Goal: Task Accomplishment & Management: Manage account settings

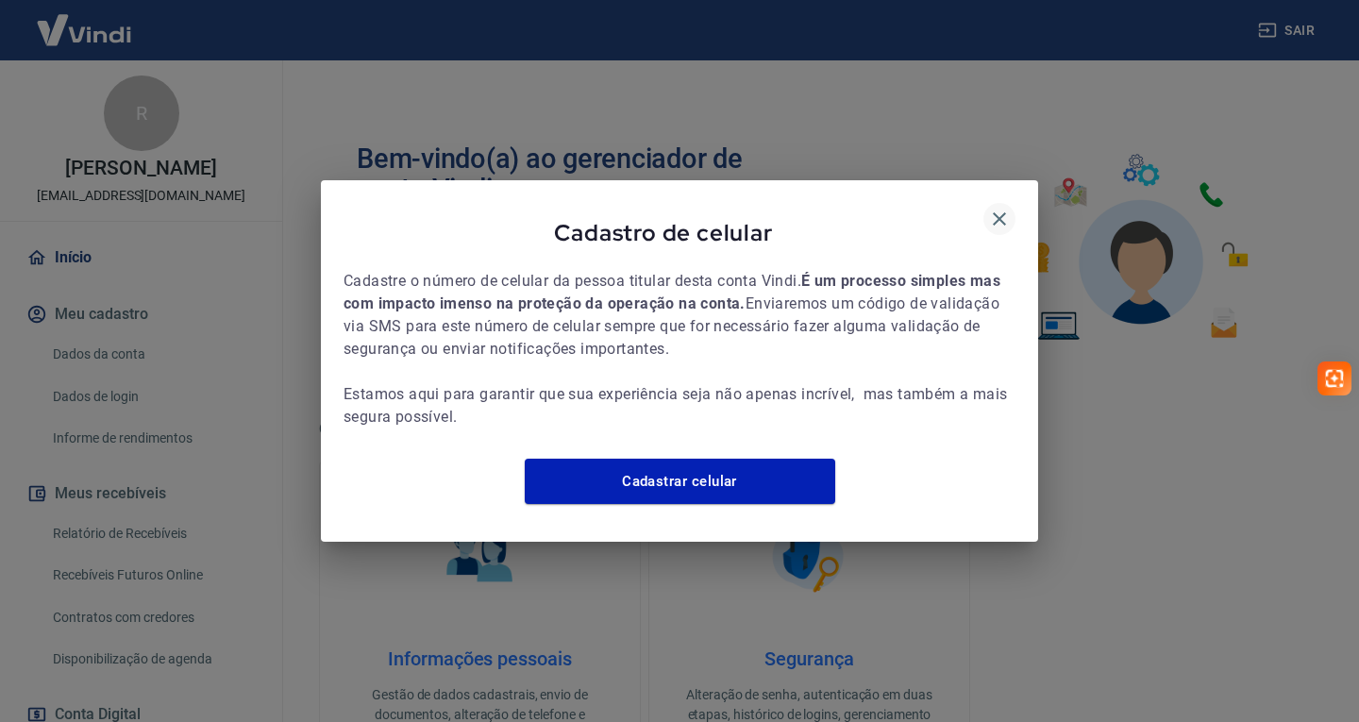
click at [999, 210] on icon "button" at bounding box center [999, 219] width 23 height 23
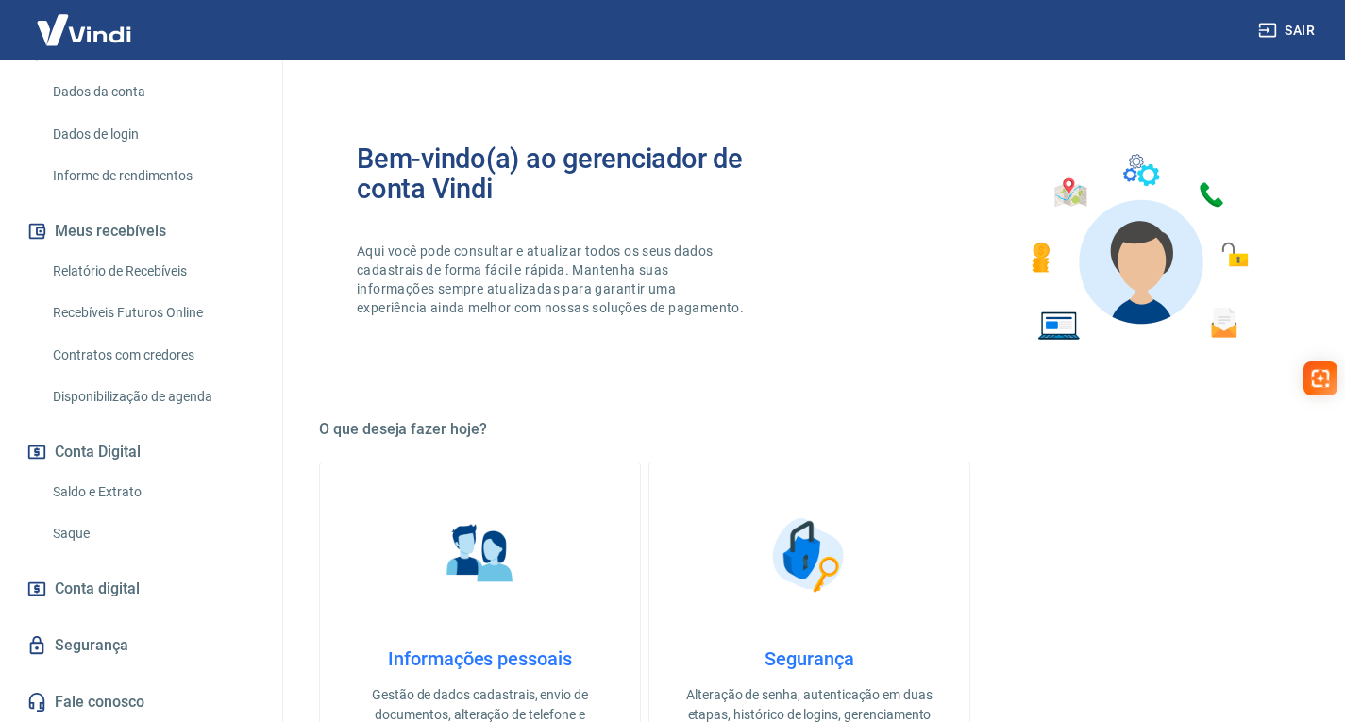
scroll to position [94, 0]
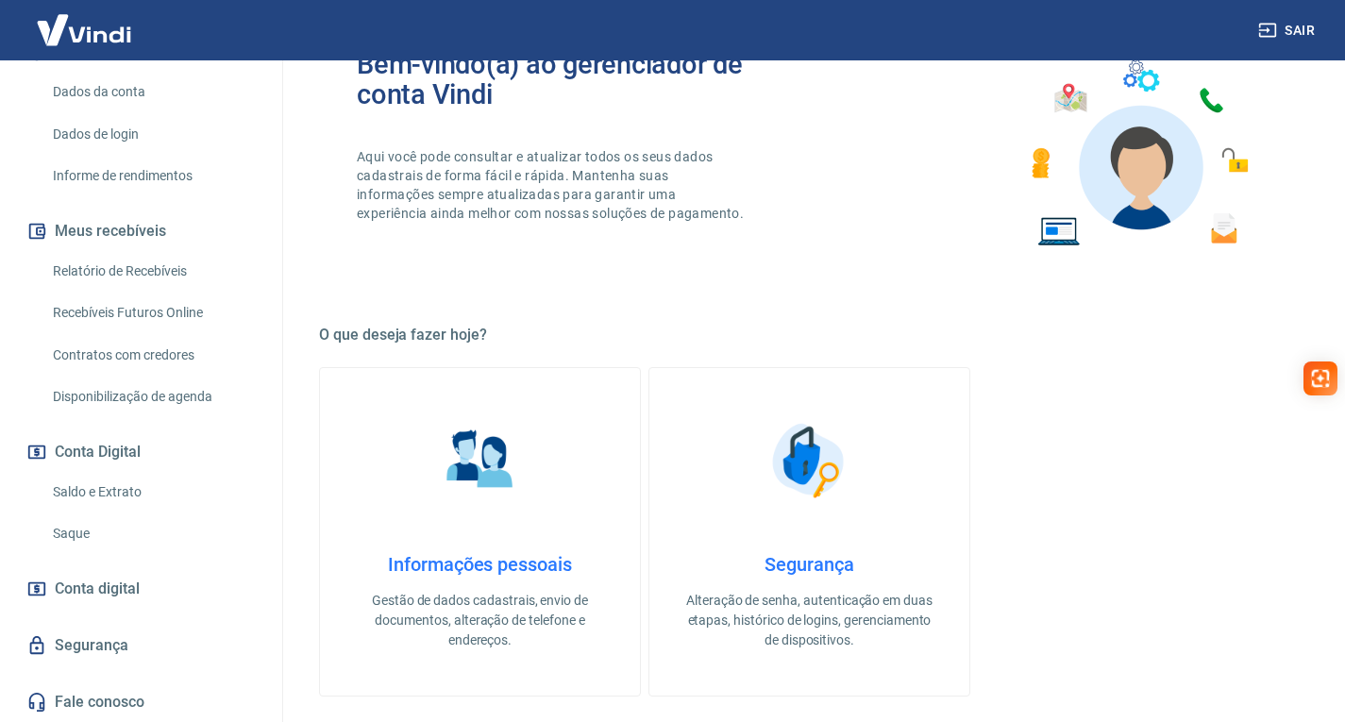
click at [97, 491] on link "Saldo e Extrato" at bounding box center [152, 492] width 214 height 39
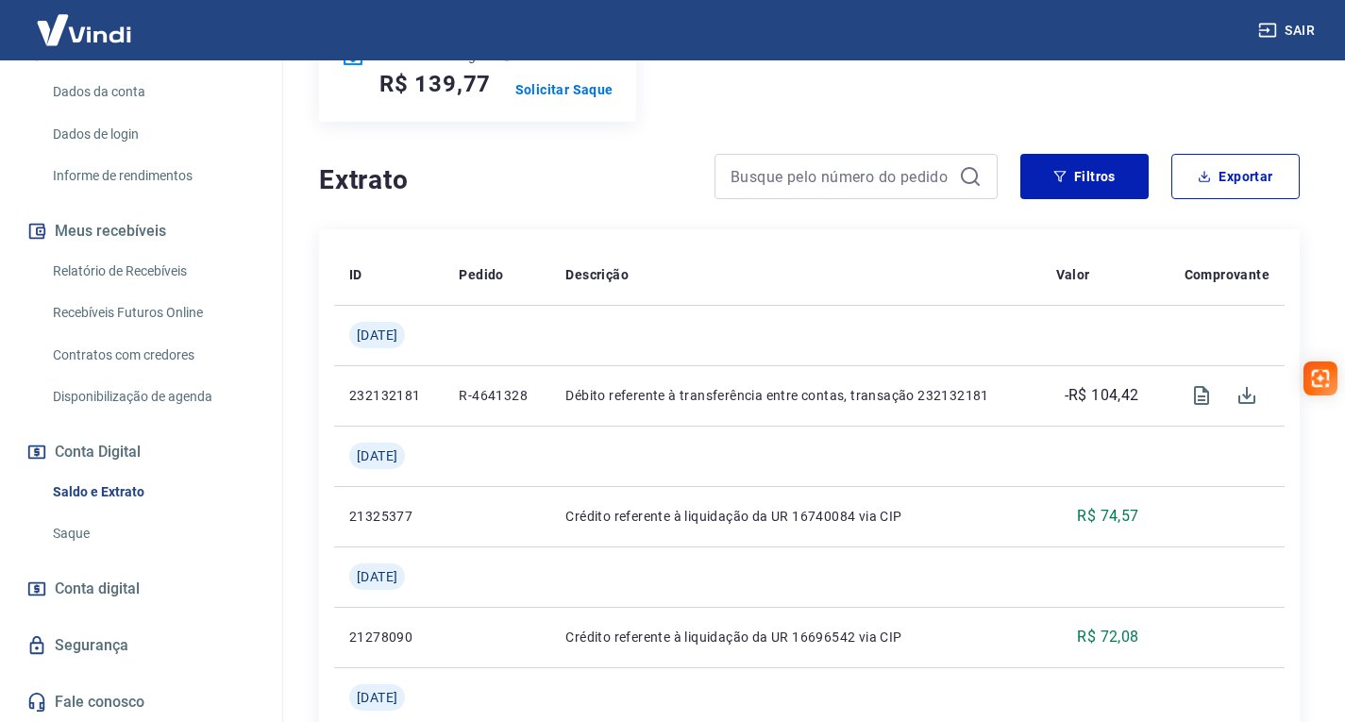
scroll to position [94, 0]
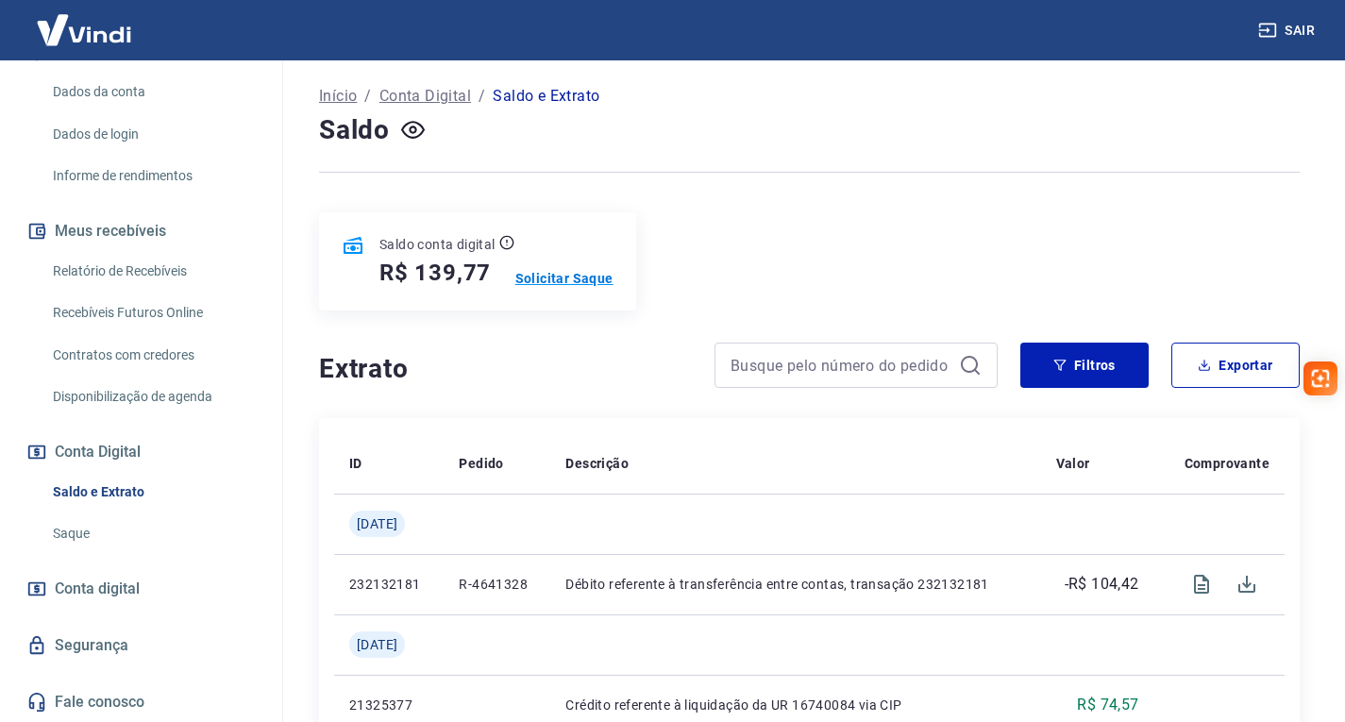
click at [574, 275] on p "Solicitar Saque" at bounding box center [564, 278] width 98 height 19
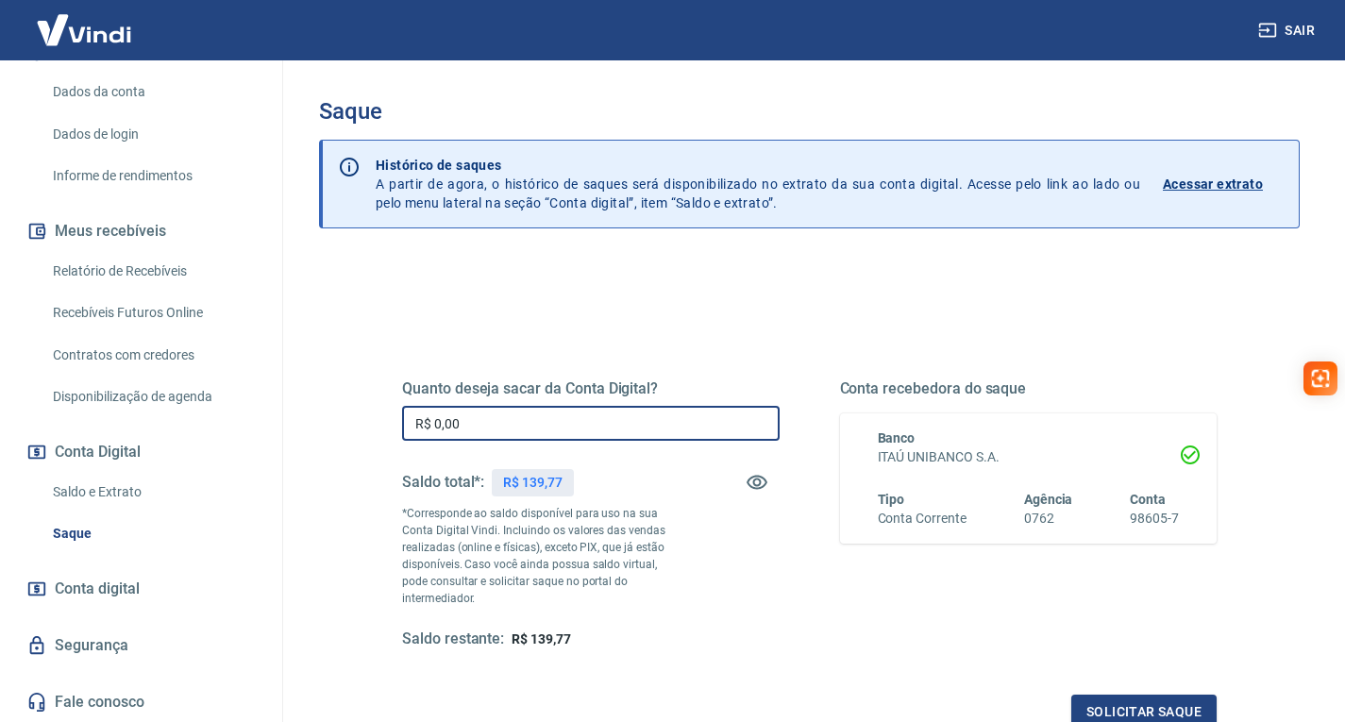
drag, startPoint x: 387, startPoint y: 423, endPoint x: 351, endPoint y: 424, distance: 35.9
click at [351, 424] on div "Quanto deseja sacar da Conta Digital? R$ 0,00 ​ Saldo total*: R$ 139,77 *Corres…" at bounding box center [809, 605] width 981 height 692
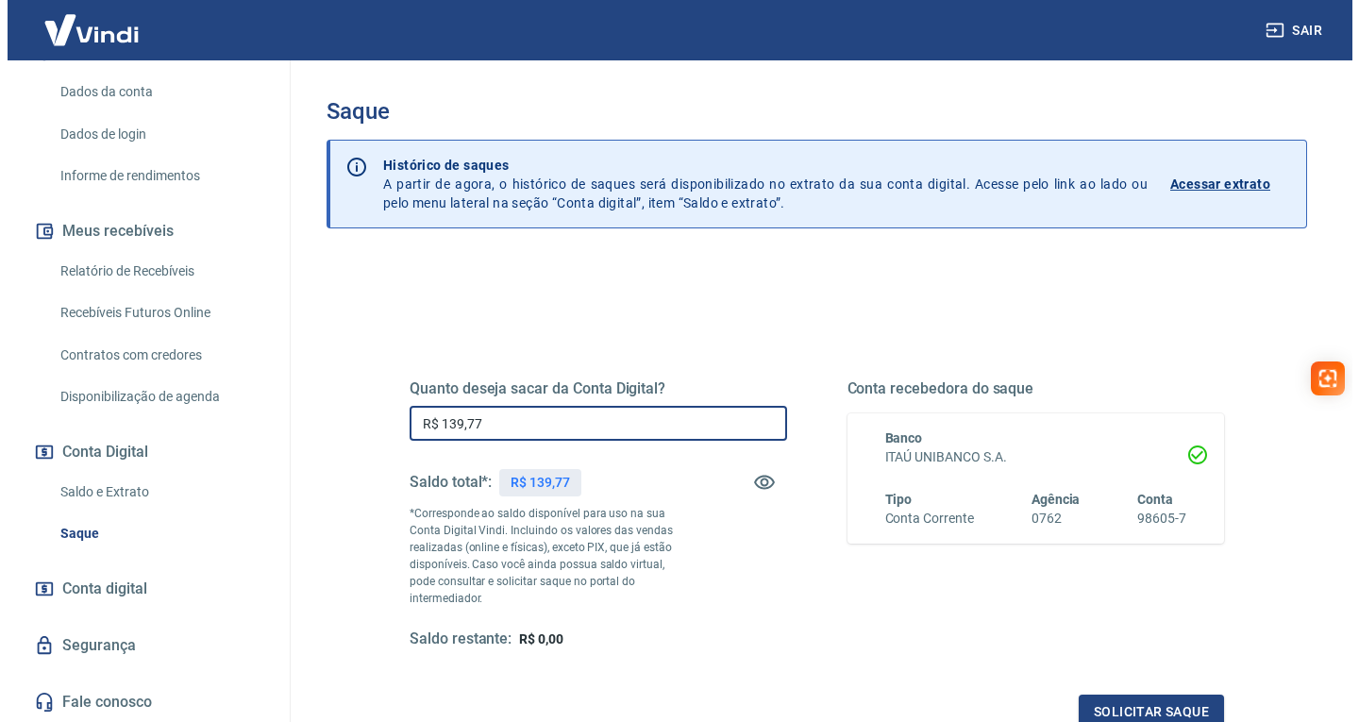
scroll to position [189, 0]
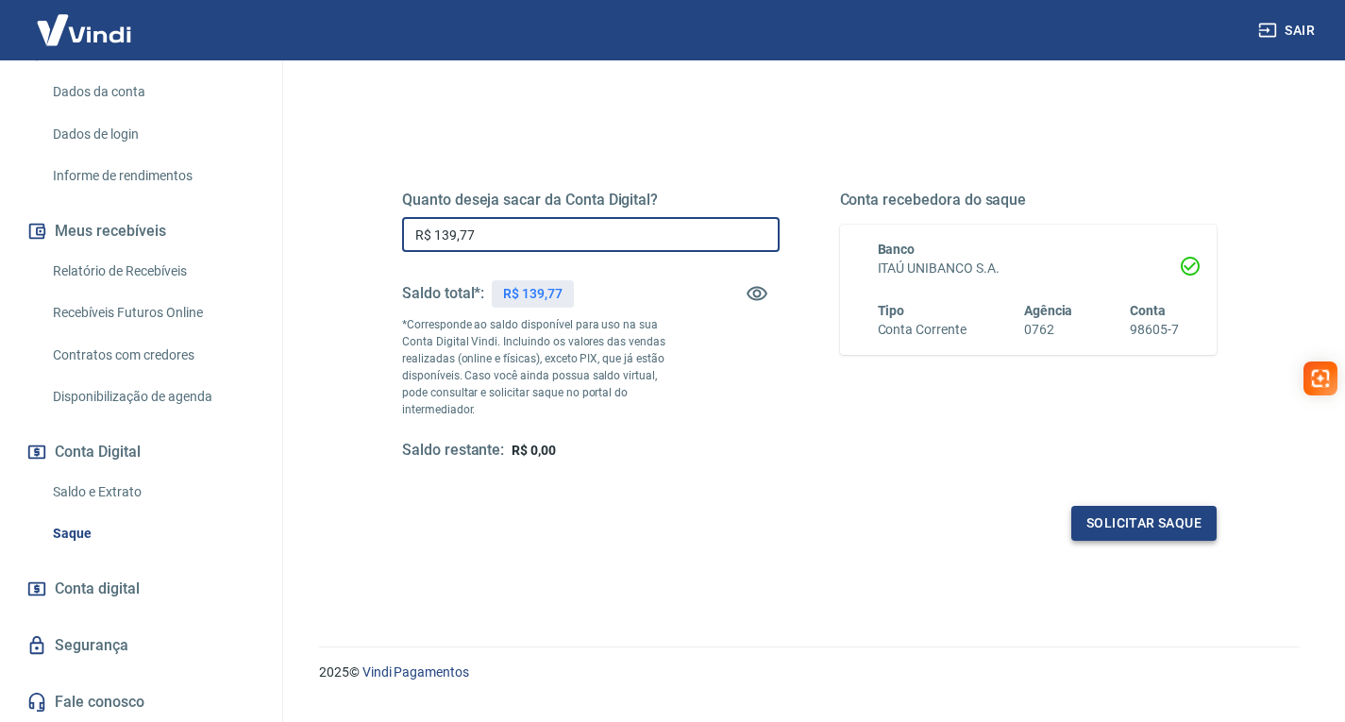
type input "R$ 139,77"
click at [1115, 517] on button "Solicitar saque" at bounding box center [1143, 523] width 145 height 35
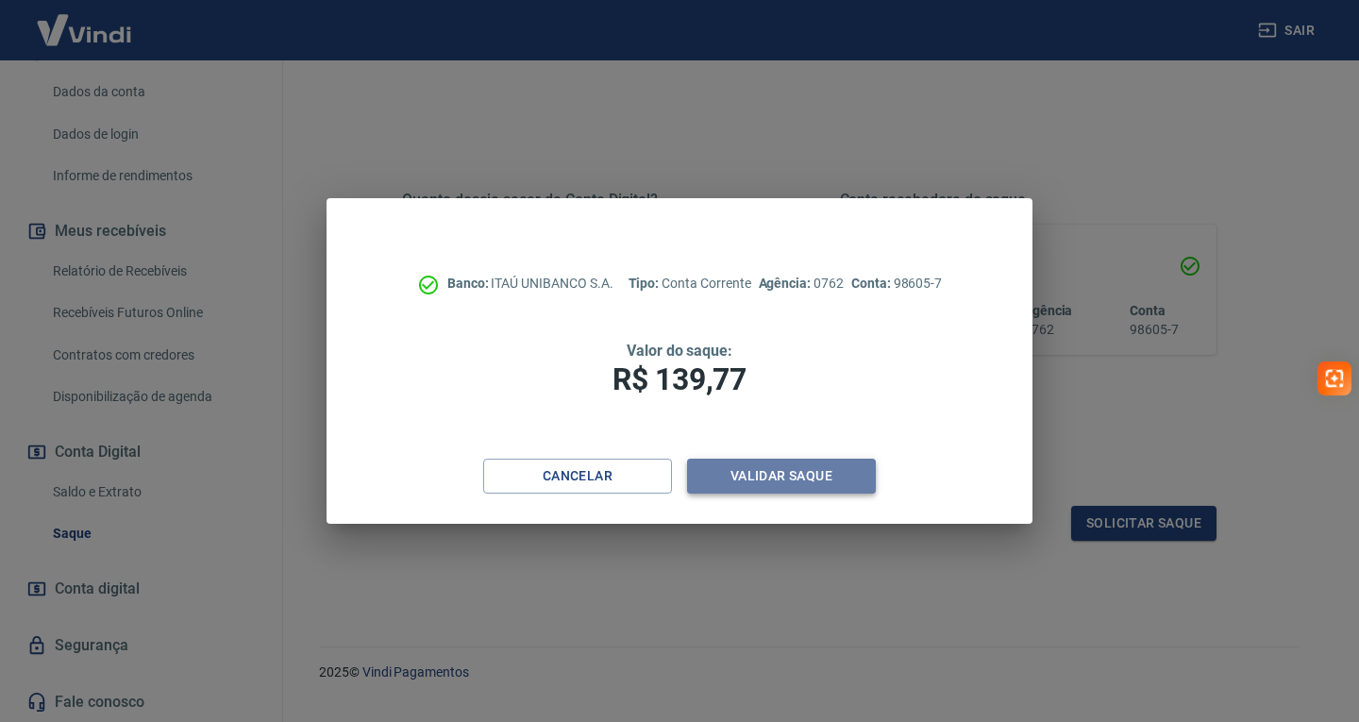
click at [777, 476] on button "Validar saque" at bounding box center [781, 476] width 189 height 35
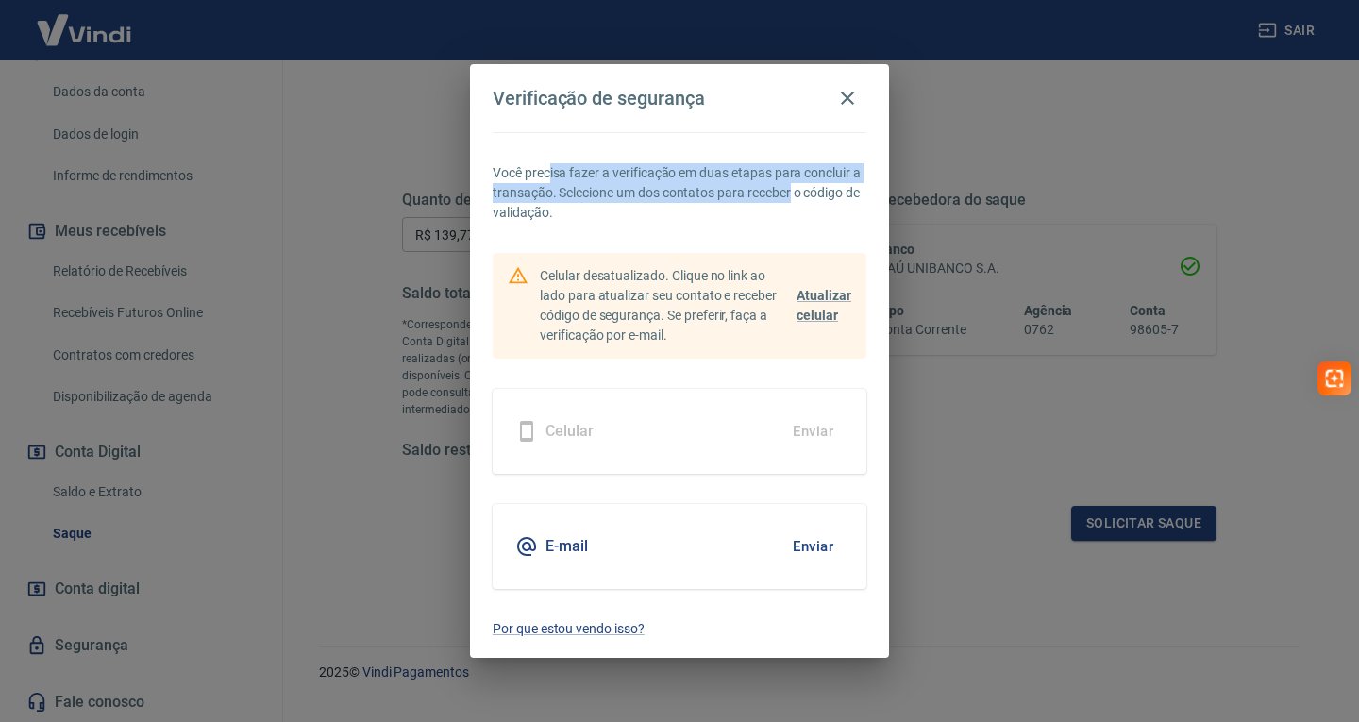
drag, startPoint x: 583, startPoint y: 173, endPoint x: 793, endPoint y: 199, distance: 211.2
click at [793, 199] on p "Você precisa fazer a verificação em duas etapas para concluir a transação. Sele…" at bounding box center [680, 192] width 374 height 59
click at [818, 540] on button "Enviar" at bounding box center [812, 547] width 61 height 40
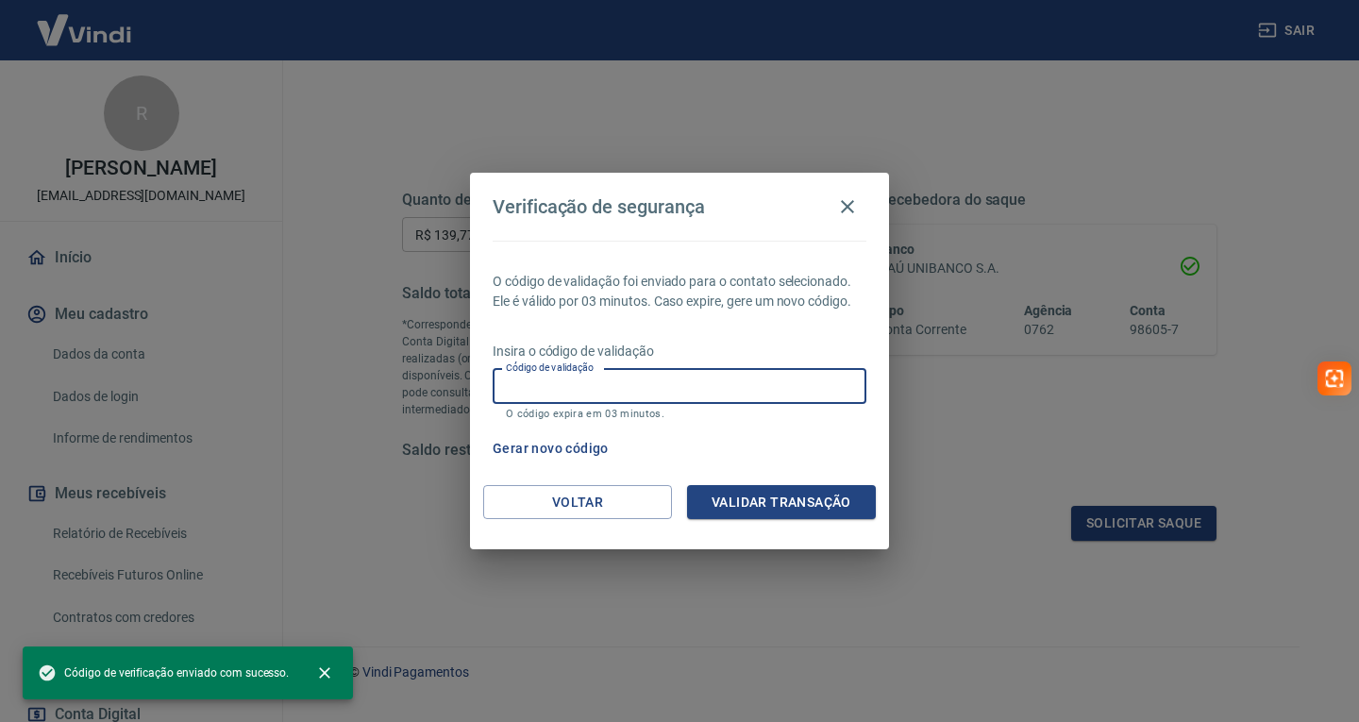
click at [699, 399] on input "Código de validação" at bounding box center [680, 386] width 374 height 35
paste input "998458"
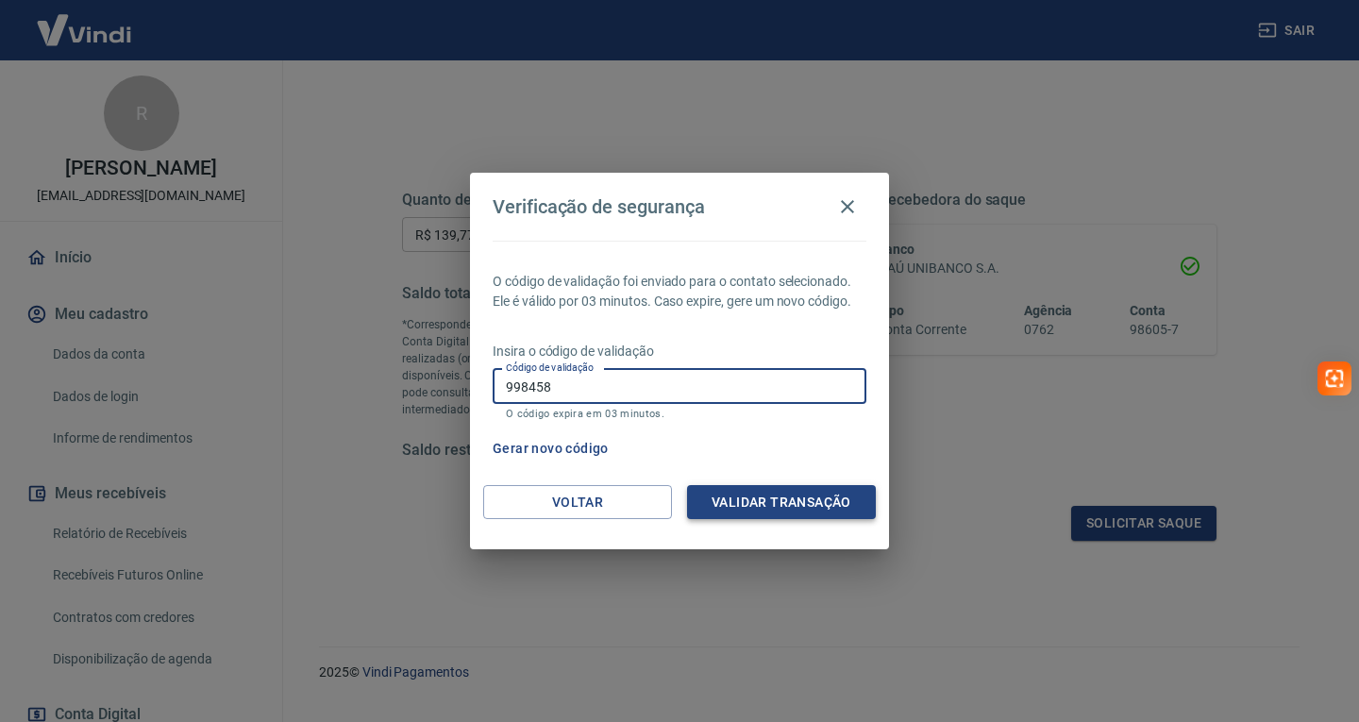
type input "998458"
click at [754, 501] on button "Validar transação" at bounding box center [781, 502] width 189 height 35
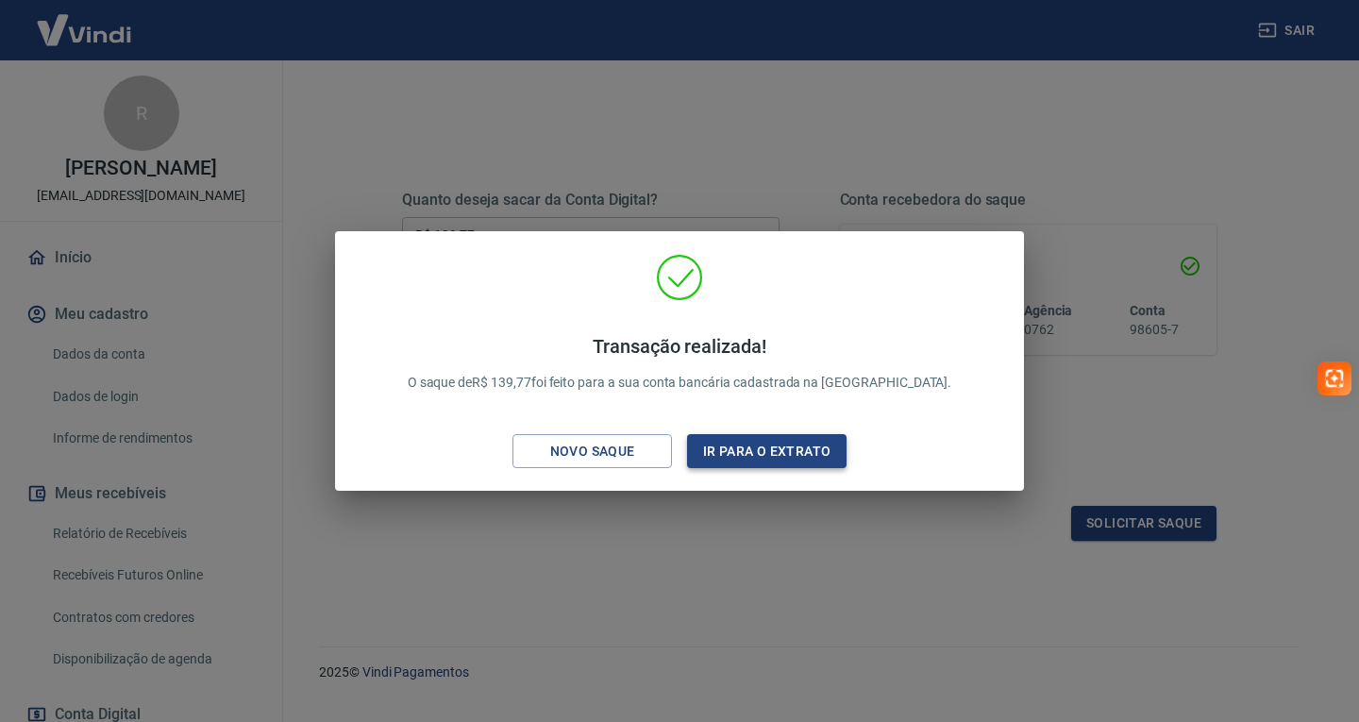
click at [743, 451] on button "Ir para o extrato" at bounding box center [767, 451] width 160 height 35
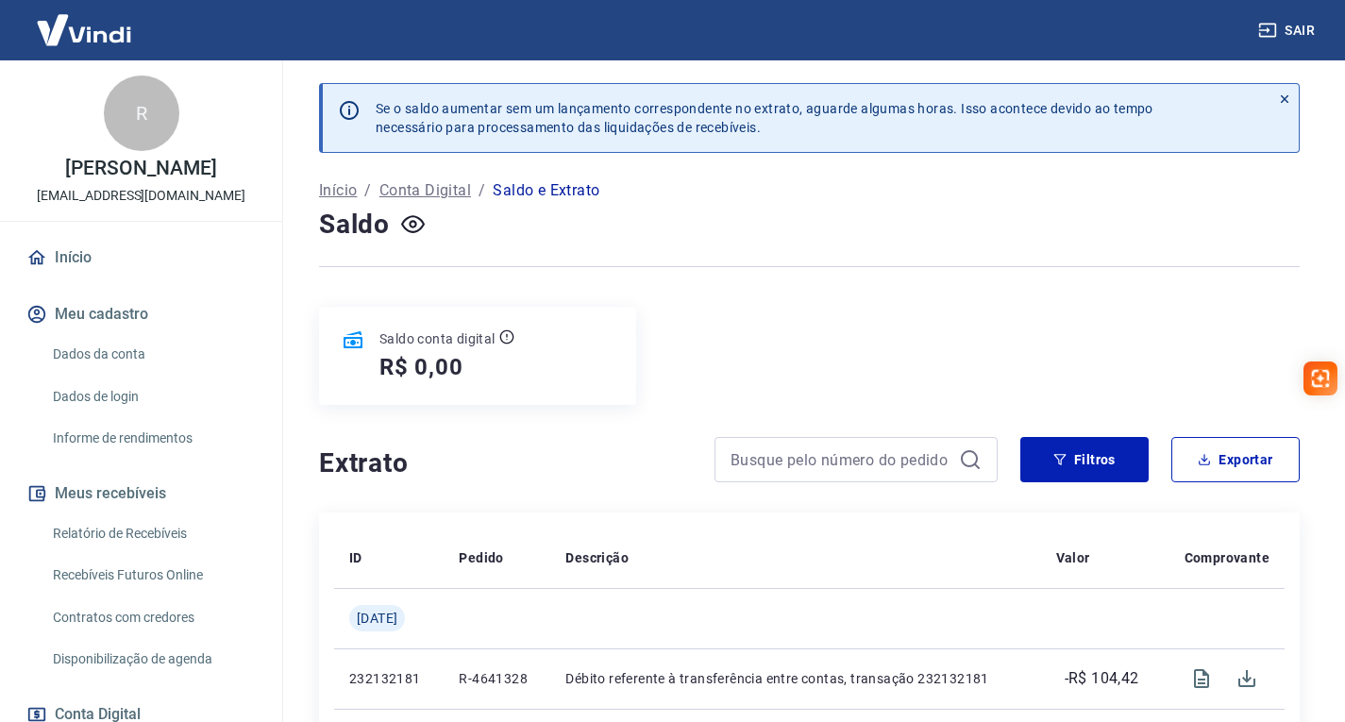
scroll to position [283, 0]
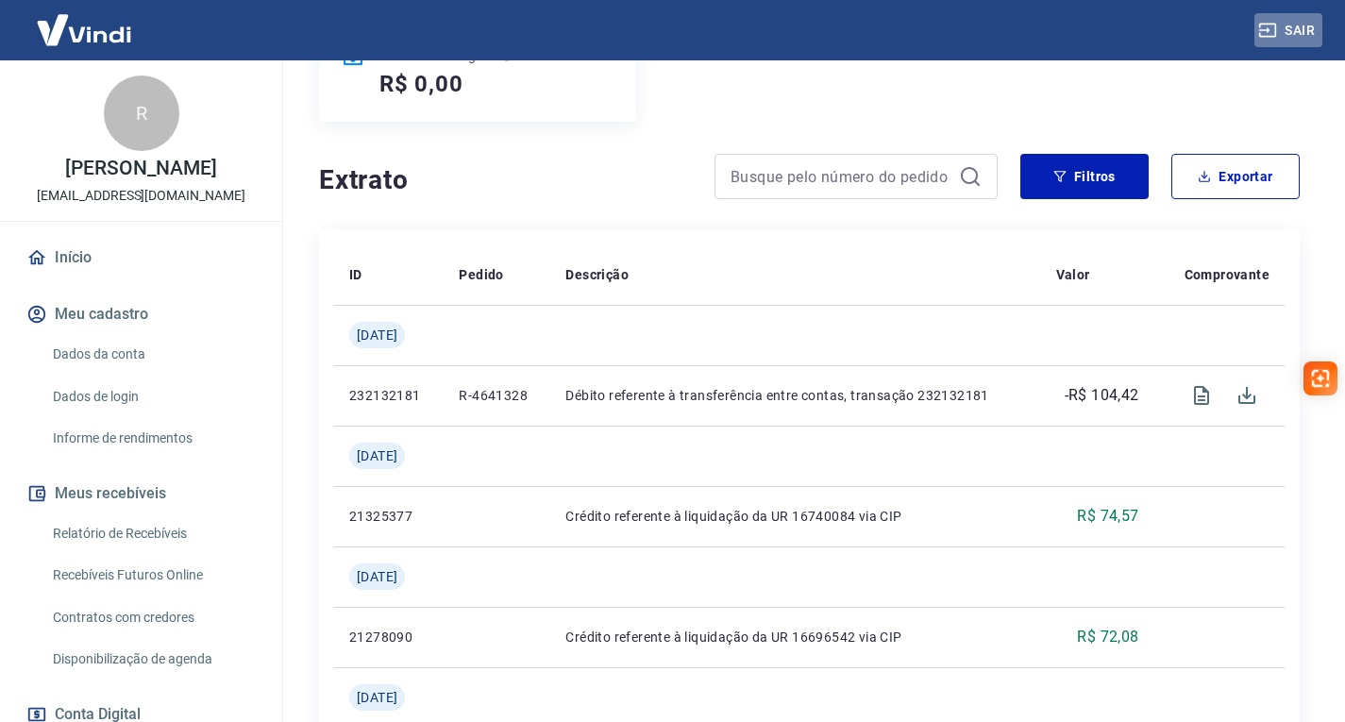
click at [1286, 24] on button "Sair" at bounding box center [1288, 30] width 68 height 35
